Goal: Leave review/rating

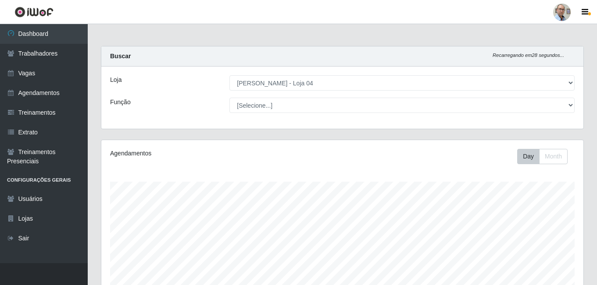
select select "251"
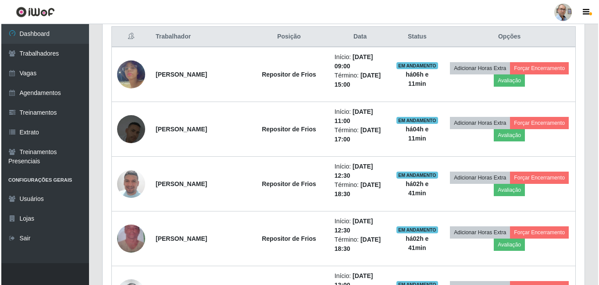
scroll to position [316, 0]
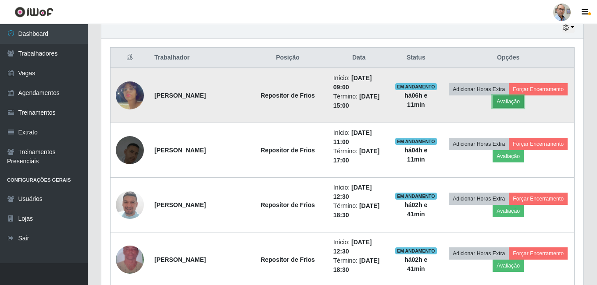
click at [524, 103] on button "Avaliação" at bounding box center [507, 102] width 31 height 12
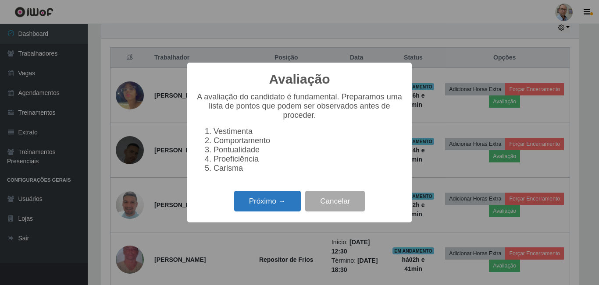
click at [271, 204] on button "Próximo →" at bounding box center [267, 201] width 67 height 21
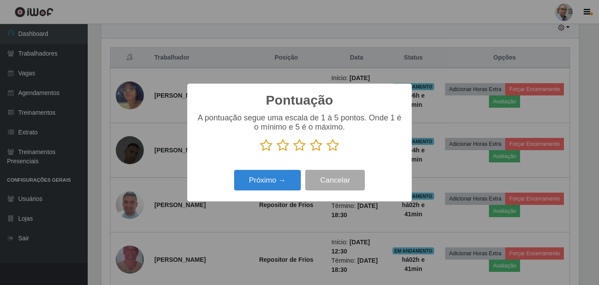
click at [317, 148] on icon at bounding box center [316, 145] width 12 height 13
click at [310, 152] on input "radio" at bounding box center [310, 152] width 0 height 0
click at [280, 177] on button "Próximo →" at bounding box center [267, 180] width 67 height 21
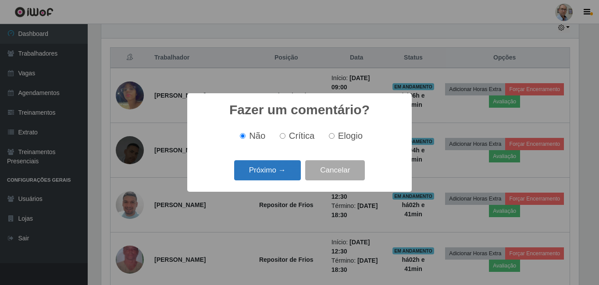
click at [281, 173] on button "Próximo →" at bounding box center [267, 170] width 67 height 21
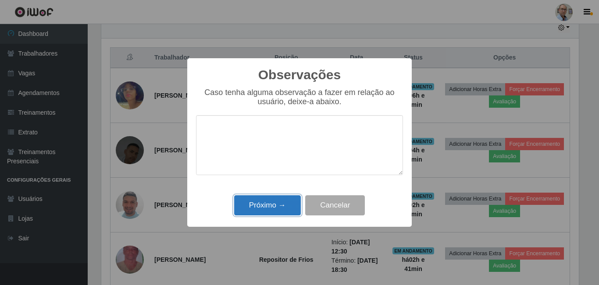
click at [276, 208] on button "Próximo →" at bounding box center [267, 206] width 67 height 21
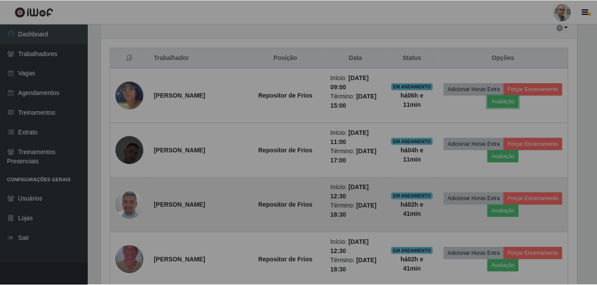
scroll to position [182, 482]
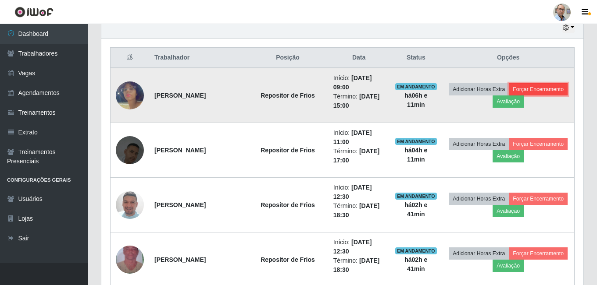
click at [509, 96] on button "Forçar Encerramento" at bounding box center [538, 89] width 59 height 12
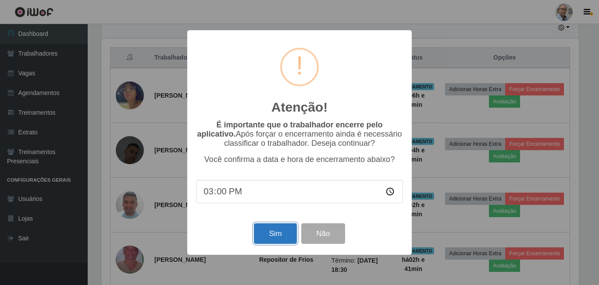
click at [283, 234] on button "Sim" at bounding box center [275, 234] width 43 height 21
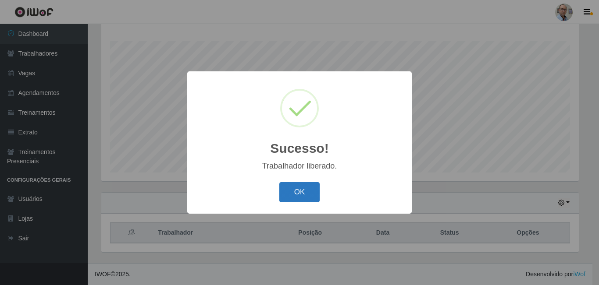
click at [304, 191] on button "OK" at bounding box center [299, 192] width 41 height 21
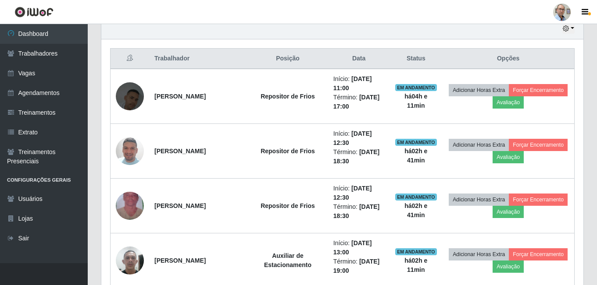
scroll to position [316, 0]
